Goal: Transaction & Acquisition: Purchase product/service

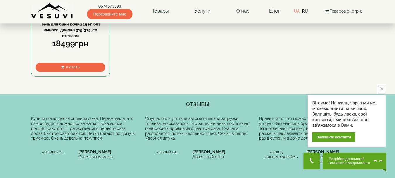
scroll to position [235, 0]
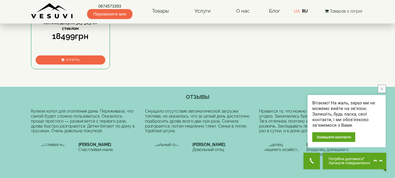
click at [382, 88] on icon "close button" at bounding box center [382, 88] width 3 height 3
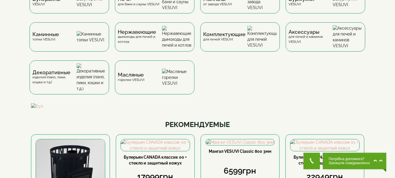
scroll to position [0, 0]
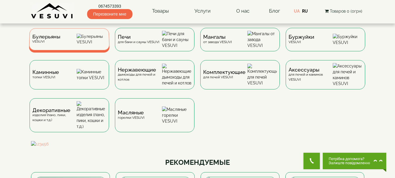
click at [97, 37] on img at bounding box center [92, 39] width 30 height 11
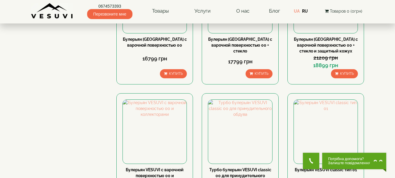
scroll to position [657, 0]
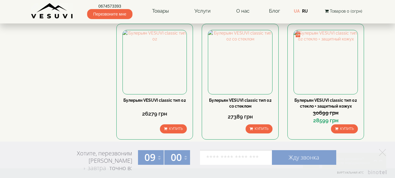
scroll to position [669, 0]
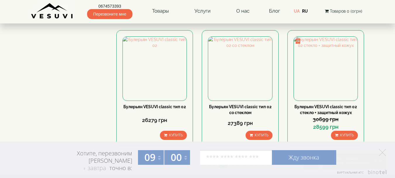
click at [235, 161] on link "3" at bounding box center [235, 164] width 8 height 6
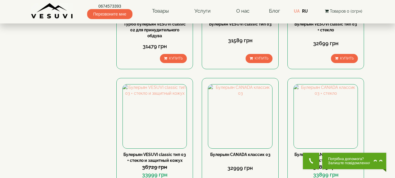
scroll to position [641, 0]
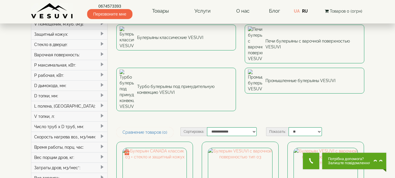
scroll to position [46, 0]
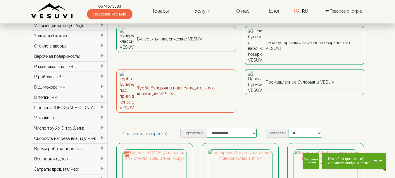
click at [170, 69] on link "Турбо булерьяны под принудительную конвекцию VESUVI" at bounding box center [176, 90] width 120 height 43
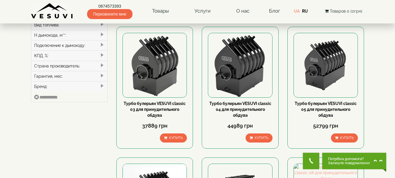
scroll to position [213, 0]
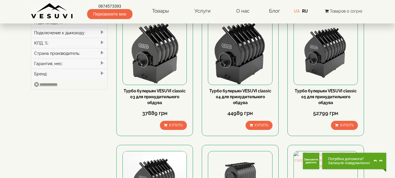
drag, startPoint x: 396, startPoint y: 15, endPoint x: 396, endPoint y: 45, distance: 29.8
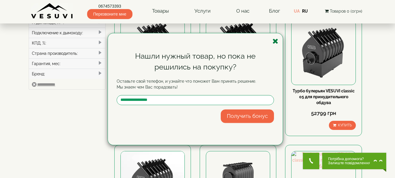
click at [275, 39] on icon "button" at bounding box center [276, 40] width 6 height 7
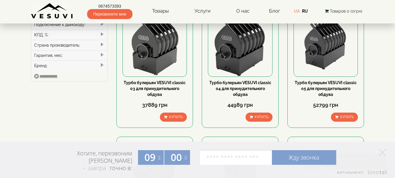
scroll to position [224, 0]
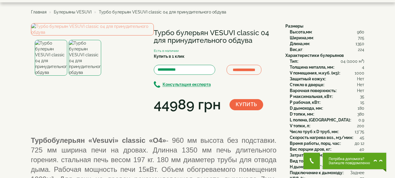
scroll to position [15, 0]
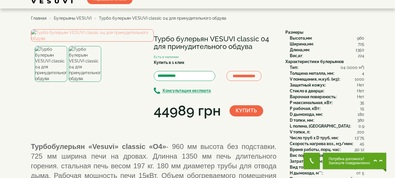
click at [88, 82] on img at bounding box center [85, 64] width 32 height 36
click at [82, 42] on img at bounding box center [92, 35] width 123 height 12
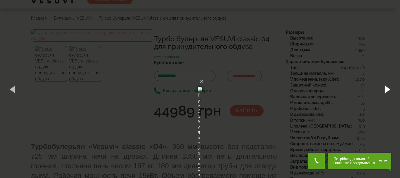
click at [388, 89] on button "button" at bounding box center [386, 89] width 26 height 32
click at [387, 89] on button "button" at bounding box center [386, 89] width 26 height 32
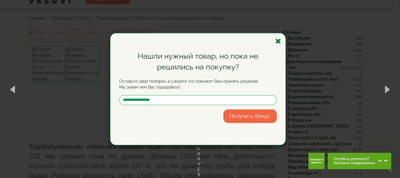
click at [278, 40] on icon "button" at bounding box center [278, 40] width 6 height 7
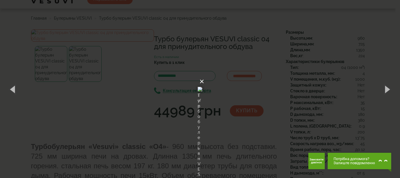
click at [204, 75] on button "×" at bounding box center [201, 81] width 5 height 13
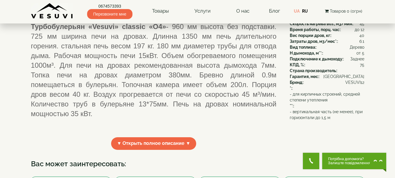
scroll to position [113, 0]
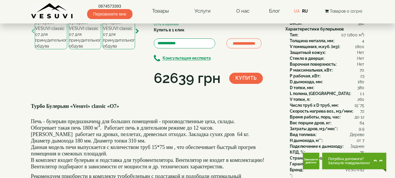
scroll to position [46, 0]
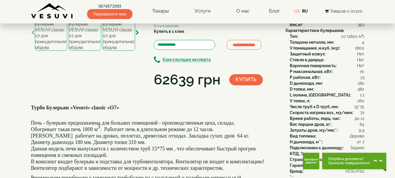
click at [51, 51] on img at bounding box center [51, 33] width 32 height 36
click at [85, 51] on img at bounding box center [85, 33] width 32 height 36
click at [116, 51] on img at bounding box center [119, 33] width 32 height 36
click at [88, 51] on img at bounding box center [85, 33] width 32 height 36
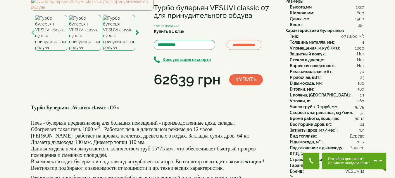
scroll to position [24, 0]
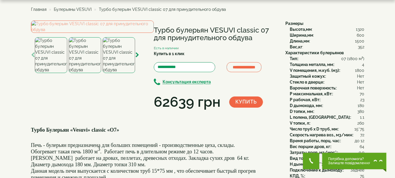
click at [51, 73] on img at bounding box center [51, 55] width 32 height 36
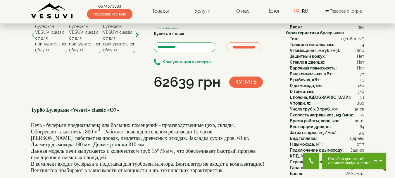
scroll to position [41, 0]
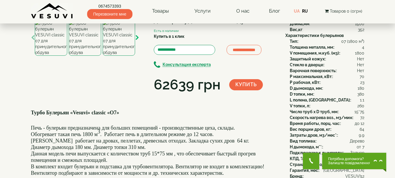
click at [138, 40] on icon "button" at bounding box center [137, 37] width 4 height 5
click at [87, 56] on img at bounding box center [85, 38] width 32 height 36
click at [58, 56] on img at bounding box center [51, 38] width 32 height 36
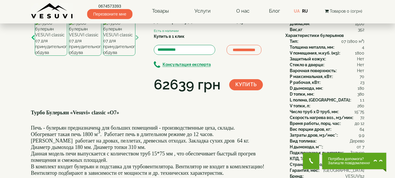
click at [32, 40] on icon "button" at bounding box center [33, 37] width 4 height 5
click at [50, 56] on img at bounding box center [51, 38] width 32 height 36
click at [34, 40] on icon "button" at bounding box center [33, 37] width 4 height 5
click at [51, 56] on img at bounding box center [51, 38] width 32 height 36
click at [33, 40] on icon "button" at bounding box center [33, 37] width 4 height 5
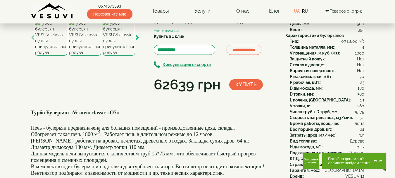
click at [138, 40] on icon "button" at bounding box center [137, 37] width 4 height 5
click at [90, 56] on img at bounding box center [85, 38] width 32 height 36
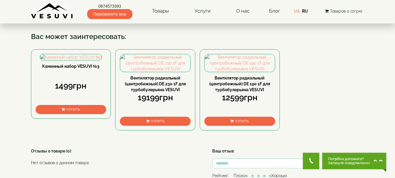
scroll to position [248, 0]
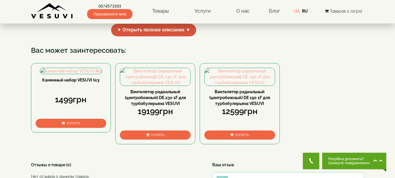
click at [188, 36] on span "▼ Открыть полное описание ▼" at bounding box center [153, 30] width 85 height 13
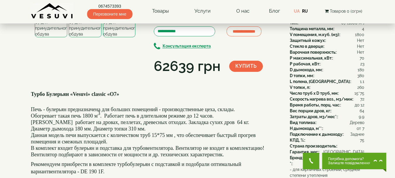
scroll to position [70, 0]
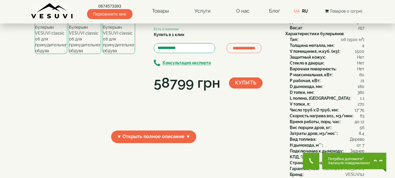
scroll to position [44, 0]
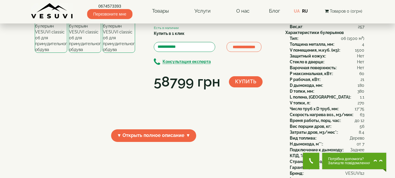
click at [79, 53] on img at bounding box center [85, 35] width 32 height 36
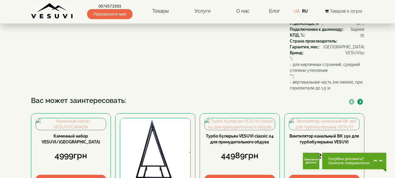
scroll to position [175, 0]
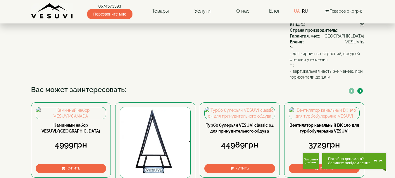
click at [186, 11] on span "▼ Открыть полное описание ▼" at bounding box center [153, 4] width 85 height 13
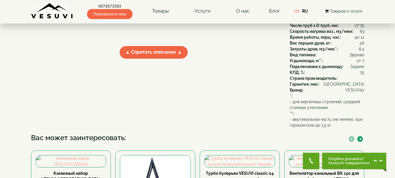
scroll to position [141, 0]
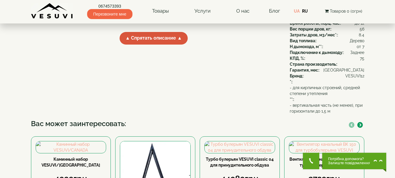
click at [180, 44] on span "▲ Спрятать описание ▲" at bounding box center [154, 38] width 68 height 13
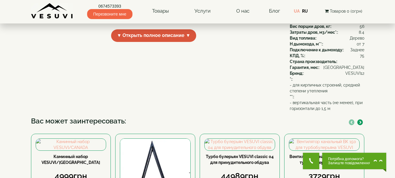
click at [185, 42] on span "▼ Открыть полное описание ▼" at bounding box center [153, 35] width 85 height 13
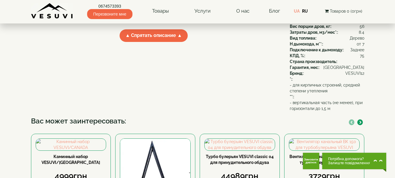
click at [352, 122] on icon "button" at bounding box center [352, 122] width 2 height 3
click at [360, 122] on icon "button" at bounding box center [361, 122] width 2 height 3
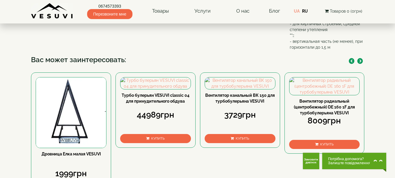
scroll to position [239, 0]
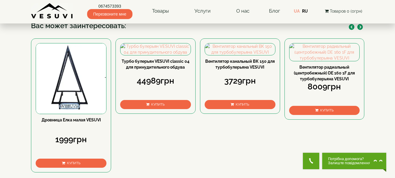
click at [360, 26] on icon "button" at bounding box center [361, 26] width 2 height 3
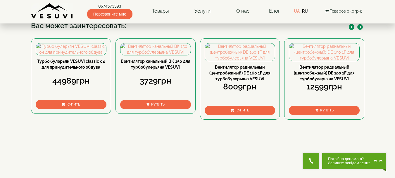
click at [360, 26] on icon "button" at bounding box center [361, 26] width 2 height 3
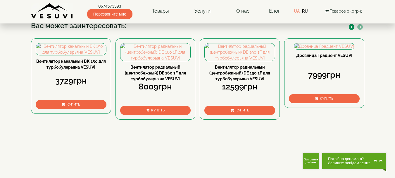
click at [360, 26] on icon "button" at bounding box center [361, 26] width 2 height 3
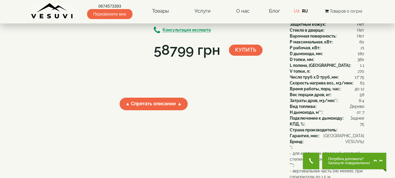
scroll to position [77, 0]
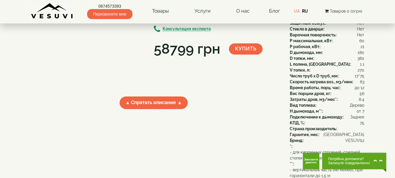
click at [49, 20] on img at bounding box center [51, 2] width 32 height 36
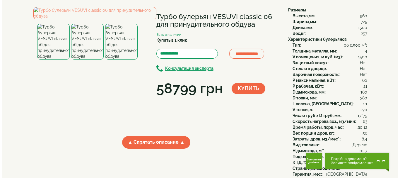
scroll to position [16, 0]
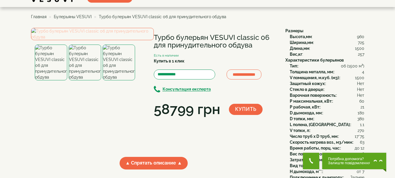
click at [81, 40] on img at bounding box center [92, 34] width 123 height 12
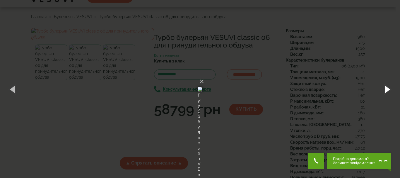
click at [387, 90] on button "button" at bounding box center [386, 89] width 26 height 32
click at [387, 88] on button "button" at bounding box center [386, 89] width 26 height 32
